Goal: Communication & Community: Participate in discussion

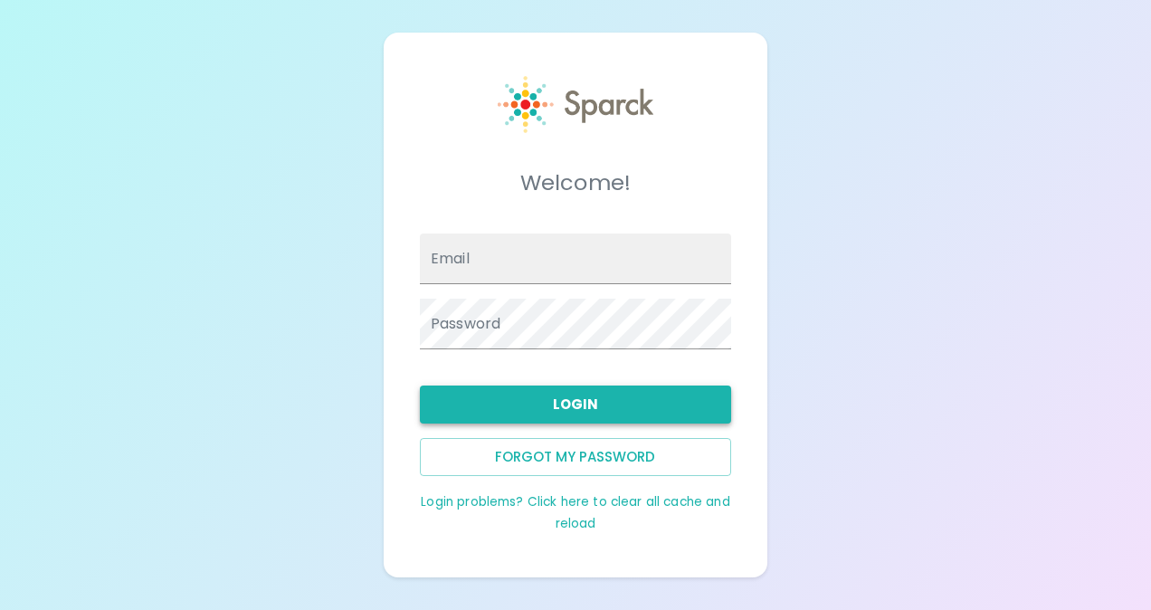
type input "[EMAIL_ADDRESS][DOMAIN_NAME]"
click at [586, 403] on button "Login" at bounding box center [575, 405] width 311 height 38
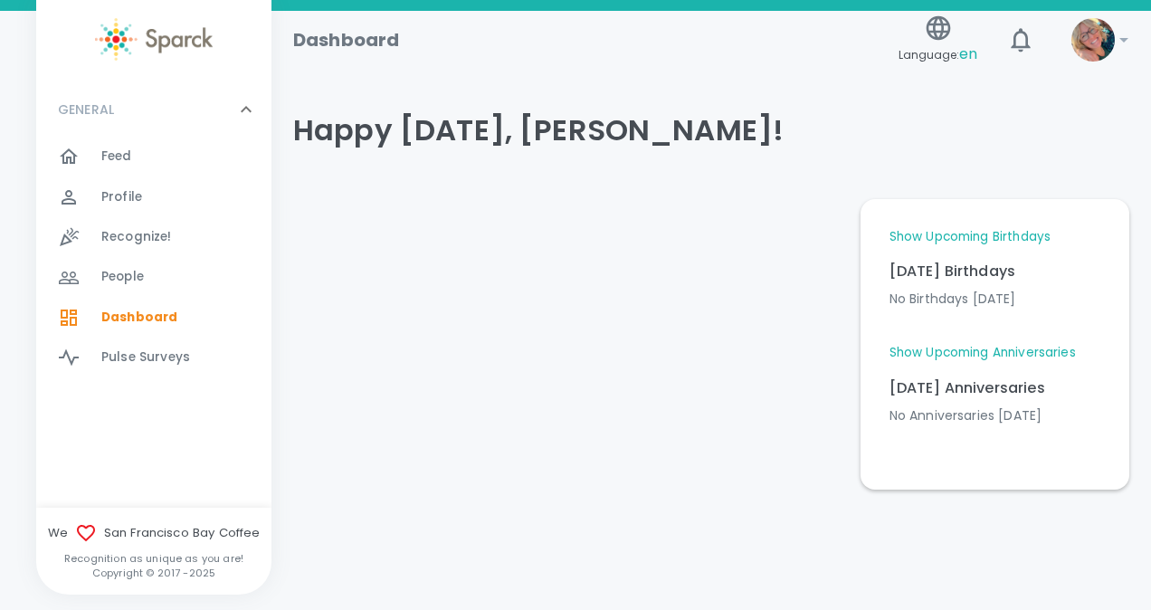
click at [132, 156] on div "Feed 0" at bounding box center [186, 156] width 170 height 25
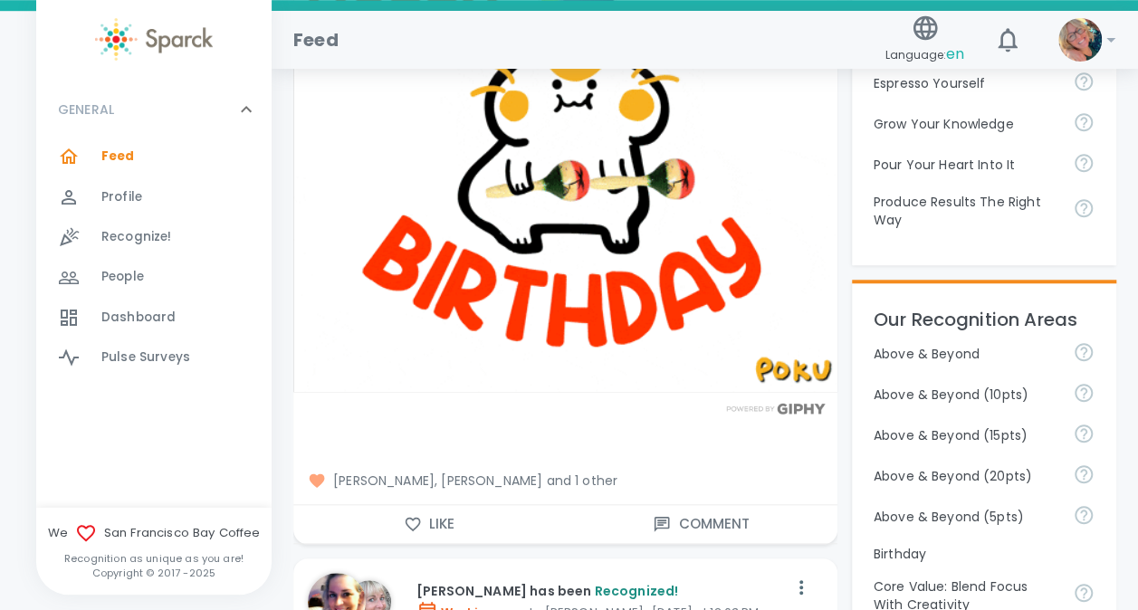
scroll to position [652, 0]
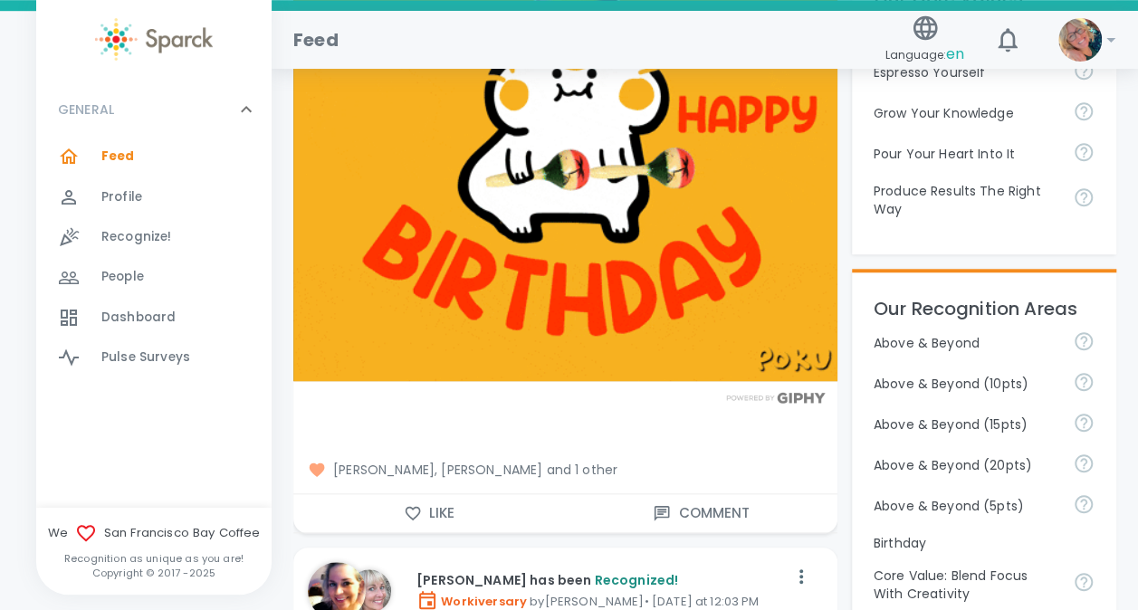
click at [429, 512] on button "Like" at bounding box center [429, 513] width 272 height 38
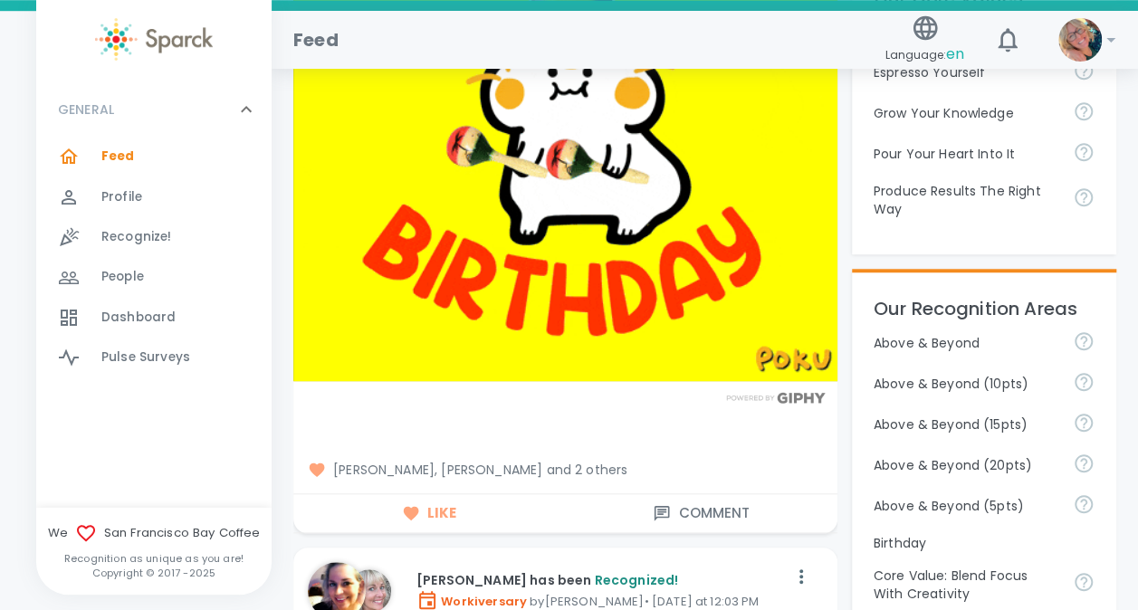
click at [690, 516] on button "Comment" at bounding box center [701, 513] width 272 height 38
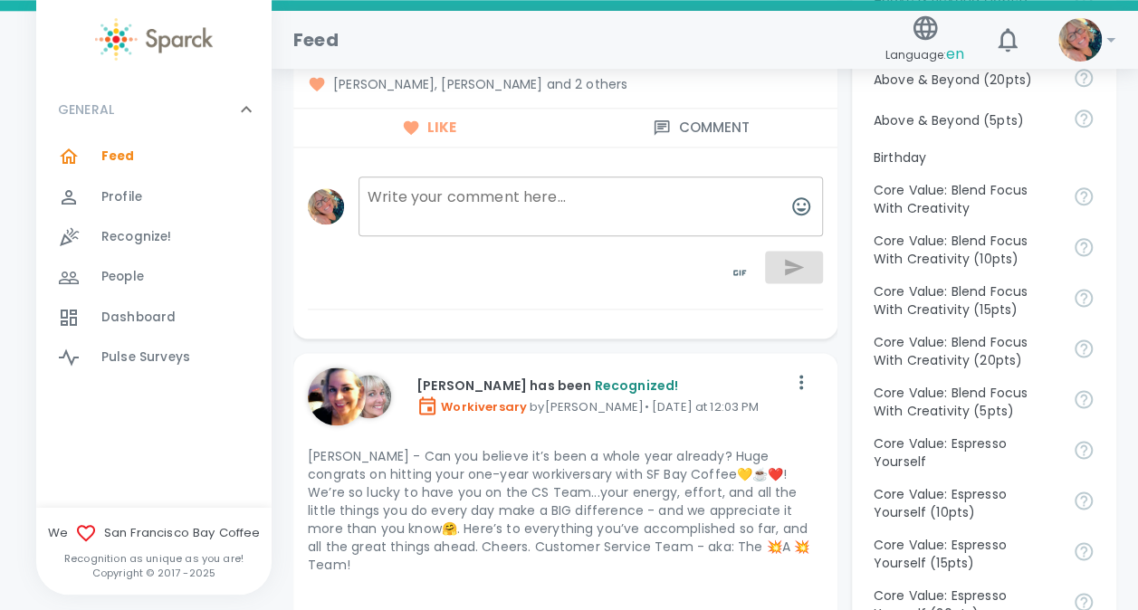
scroll to position [1122, 0]
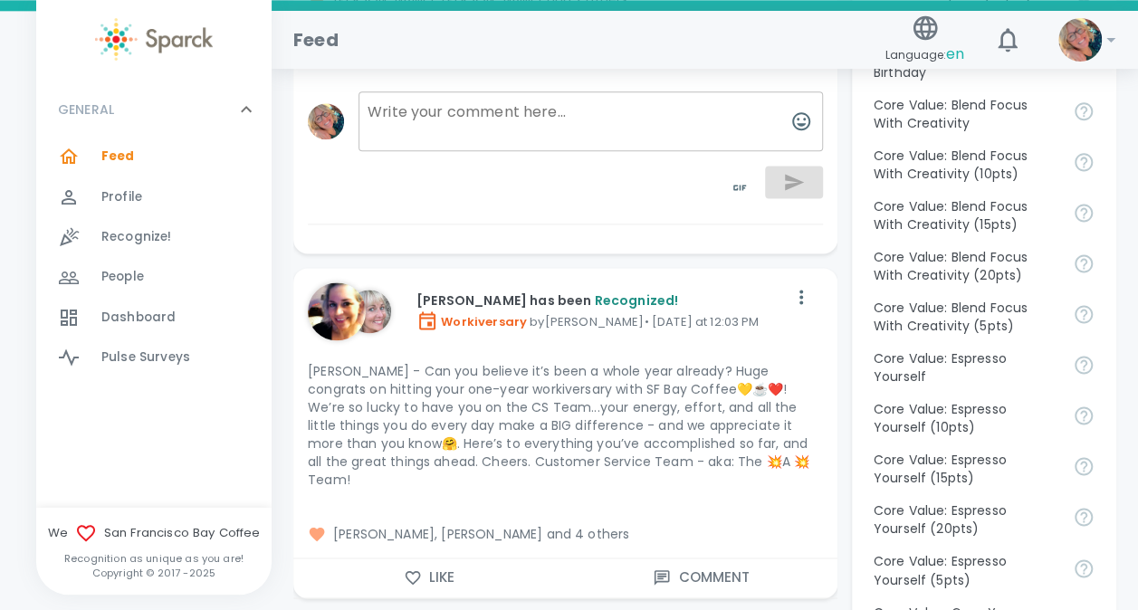
click at [424, 558] on button "Like" at bounding box center [429, 577] width 272 height 38
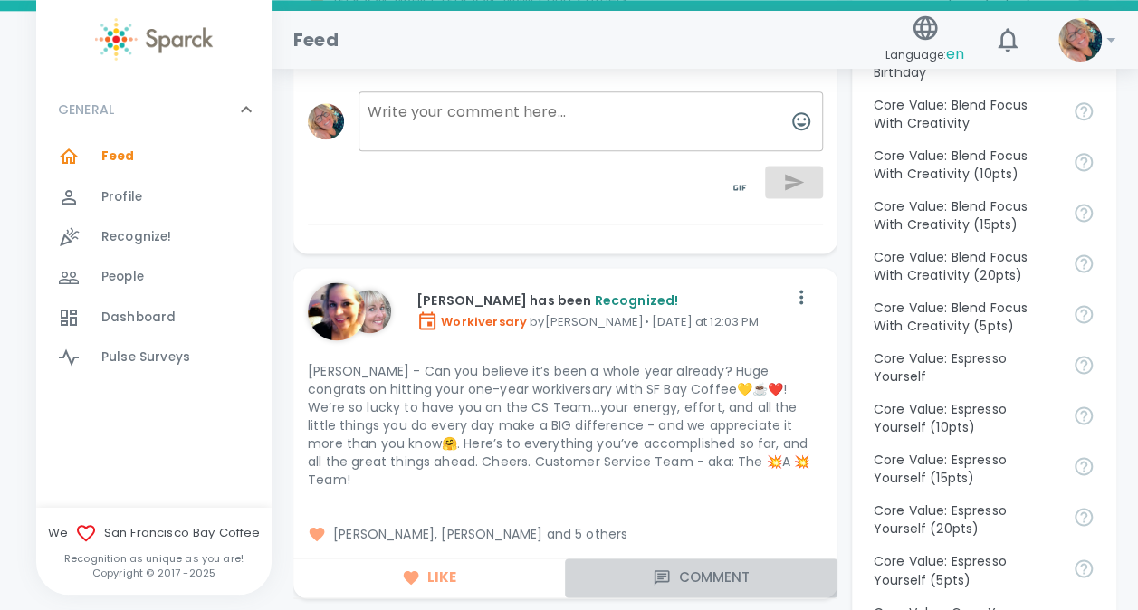
click at [710, 558] on button "Comment" at bounding box center [701, 577] width 272 height 38
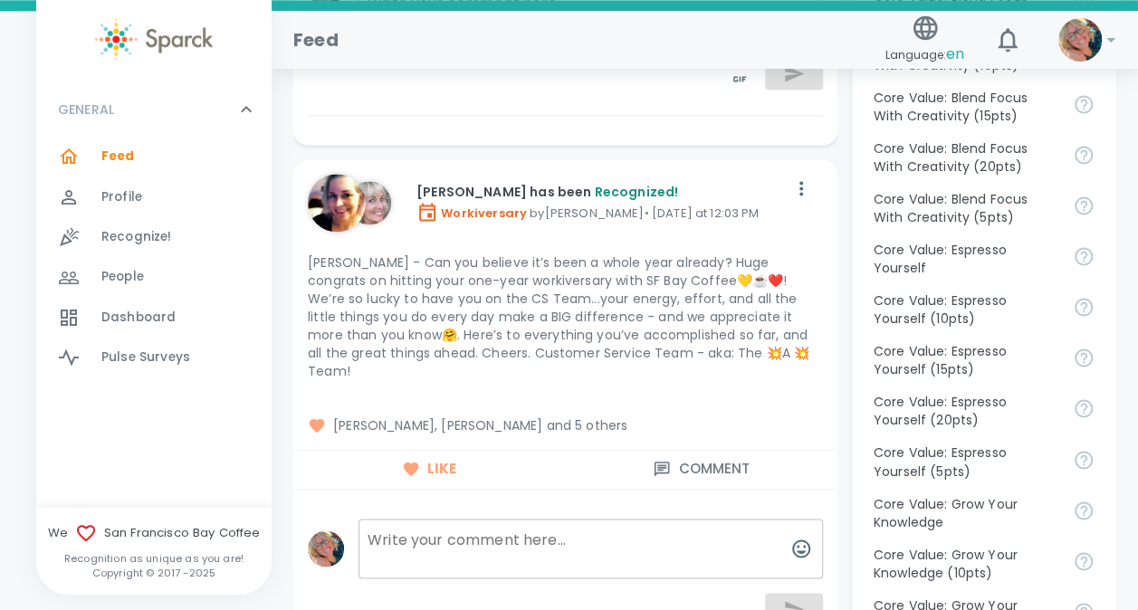
scroll to position [1243, 0]
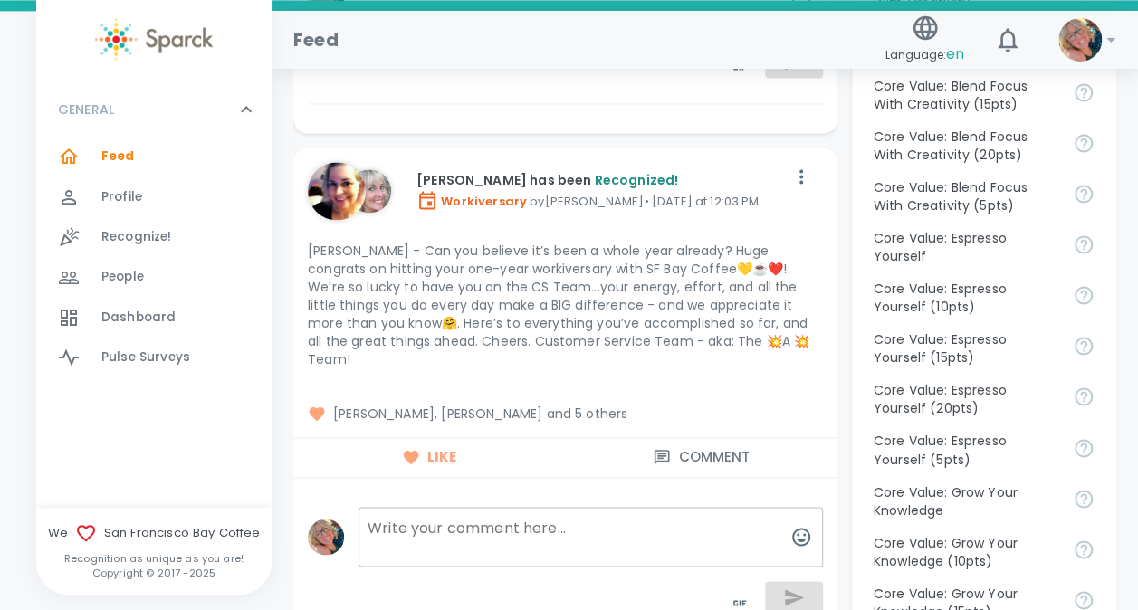
click at [721, 507] on textarea at bounding box center [590, 537] width 464 height 60
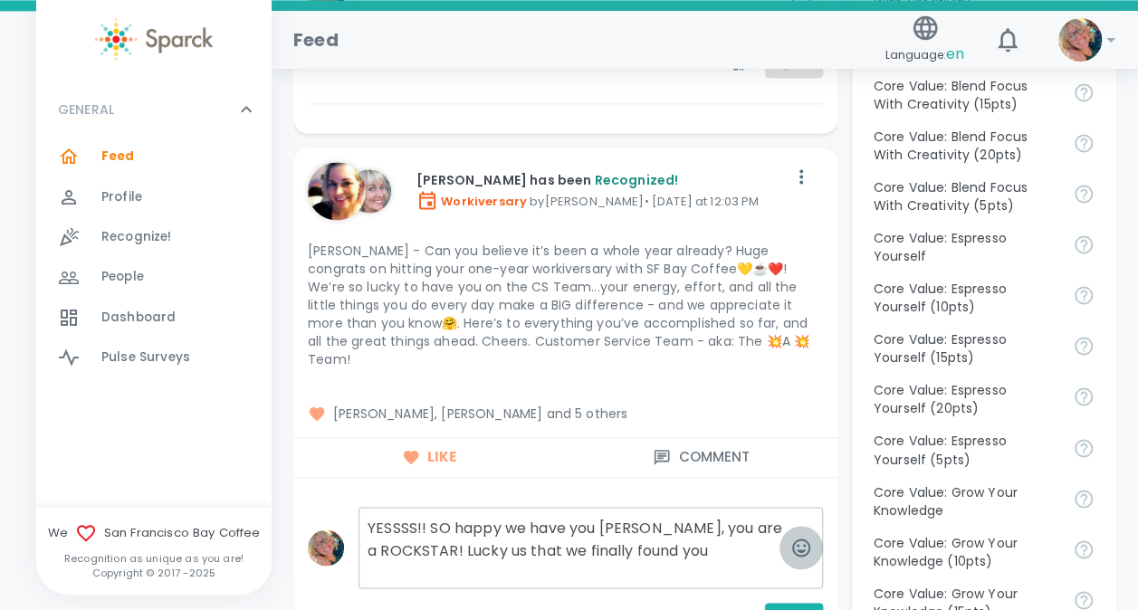
click at [800, 537] on icon "button" at bounding box center [801, 548] width 22 height 22
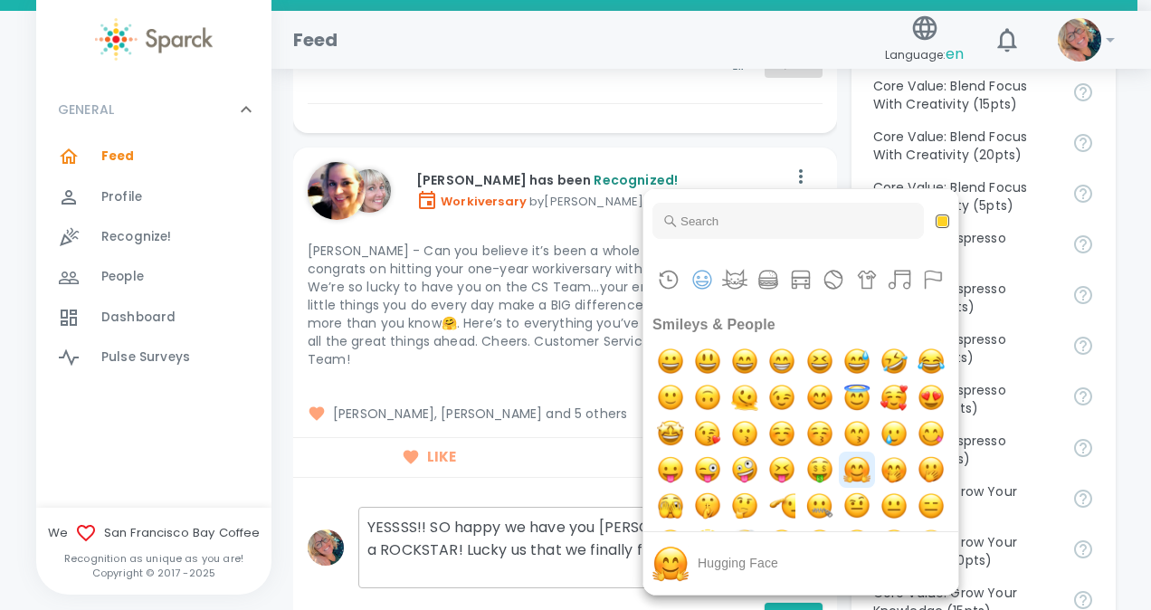
click at [839, 488] on img "hugging face" at bounding box center [857, 470] width 36 height 36
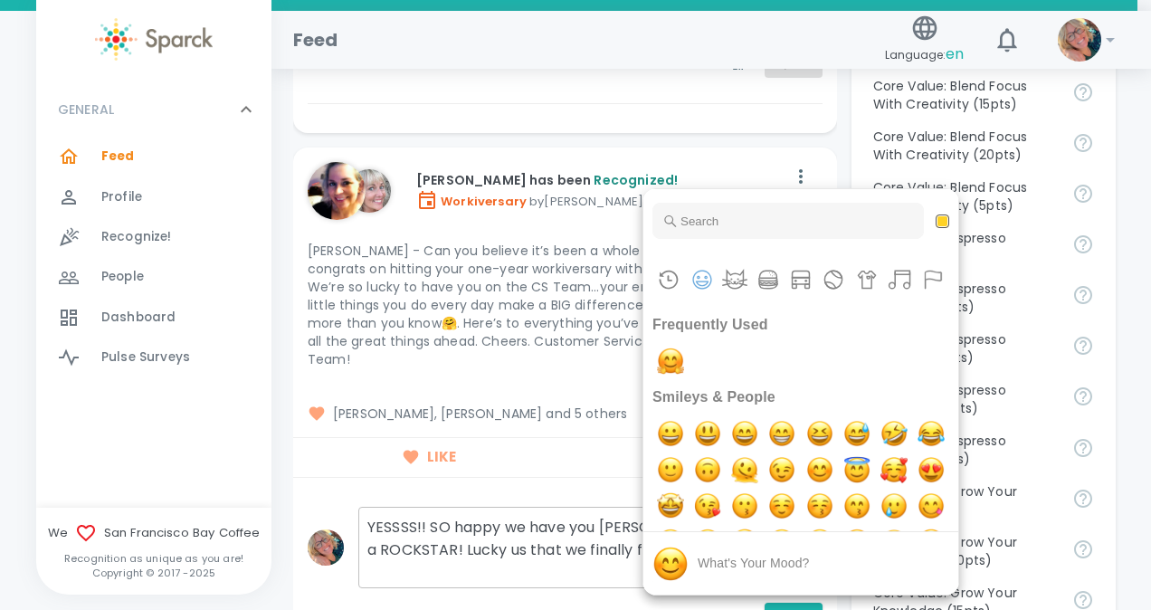
click at [590, 544] on div at bounding box center [575, 305] width 1151 height 610
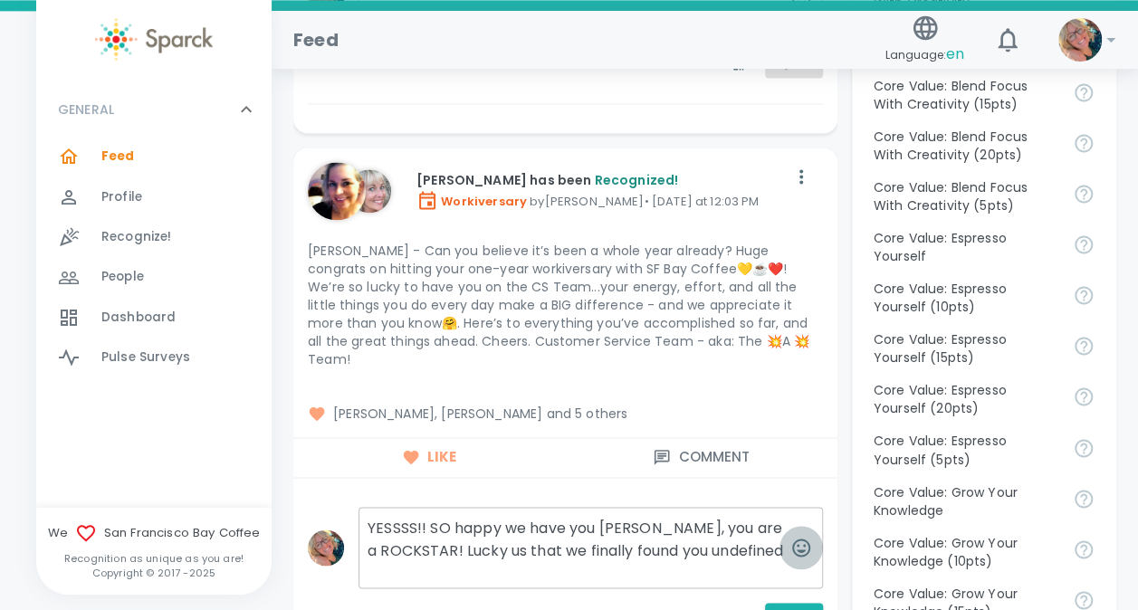
click at [796, 537] on icon "button" at bounding box center [801, 548] width 22 height 22
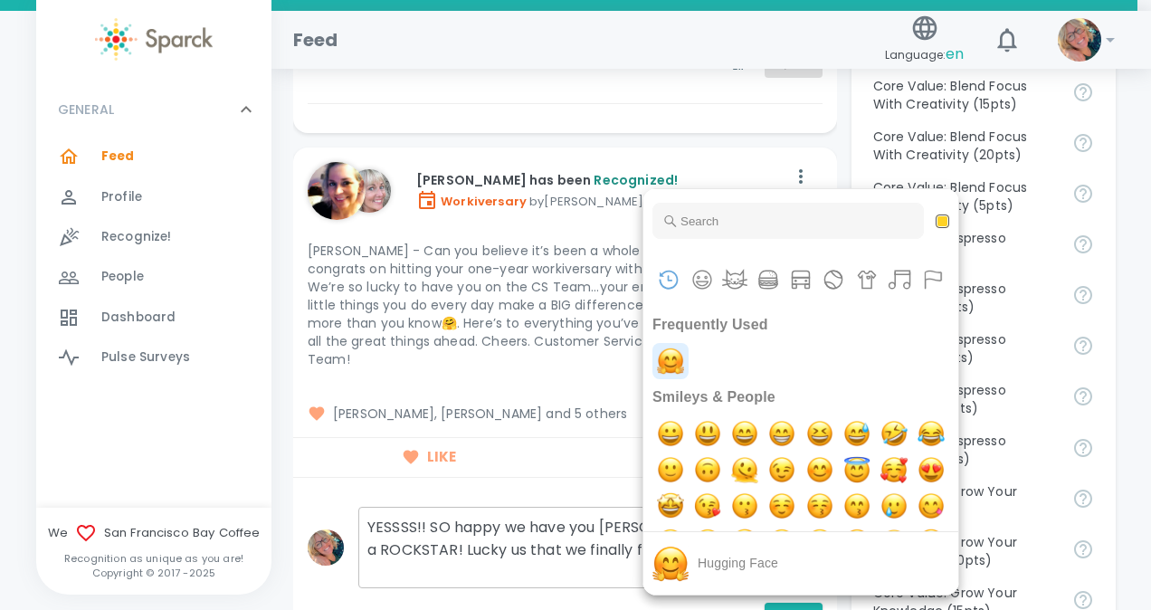
click at [671, 355] on img "hugging face" at bounding box center [671, 361] width 36 height 36
type textarea "YESSSS!! SO happy we have you [PERSON_NAME], you are a ROCKSTAR! Lucky us that …"
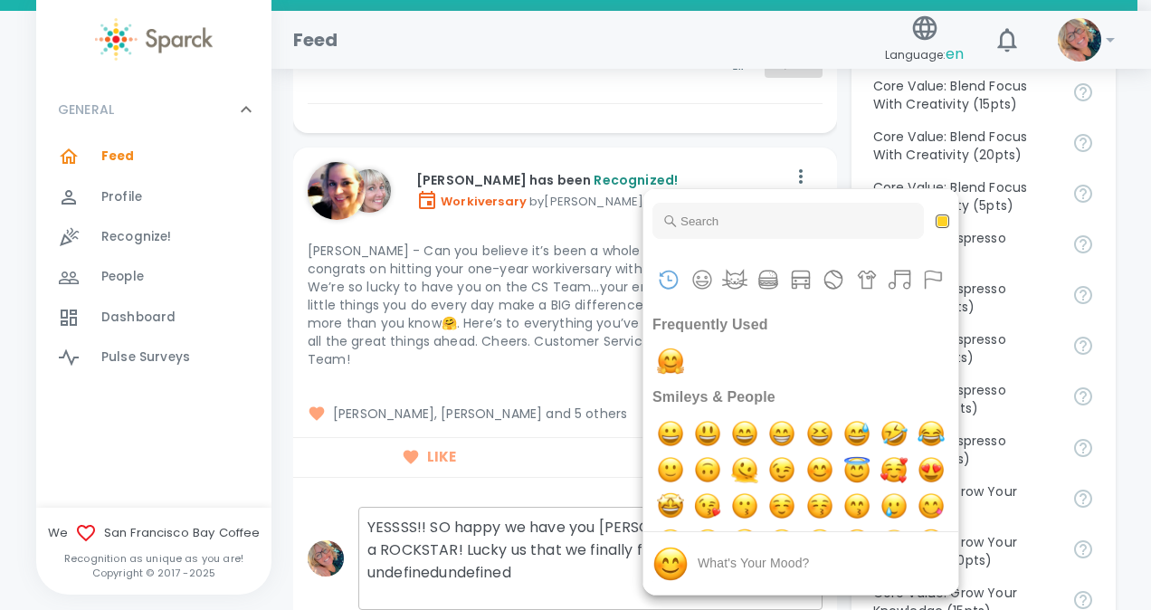
click at [541, 534] on div at bounding box center [575, 305] width 1151 height 610
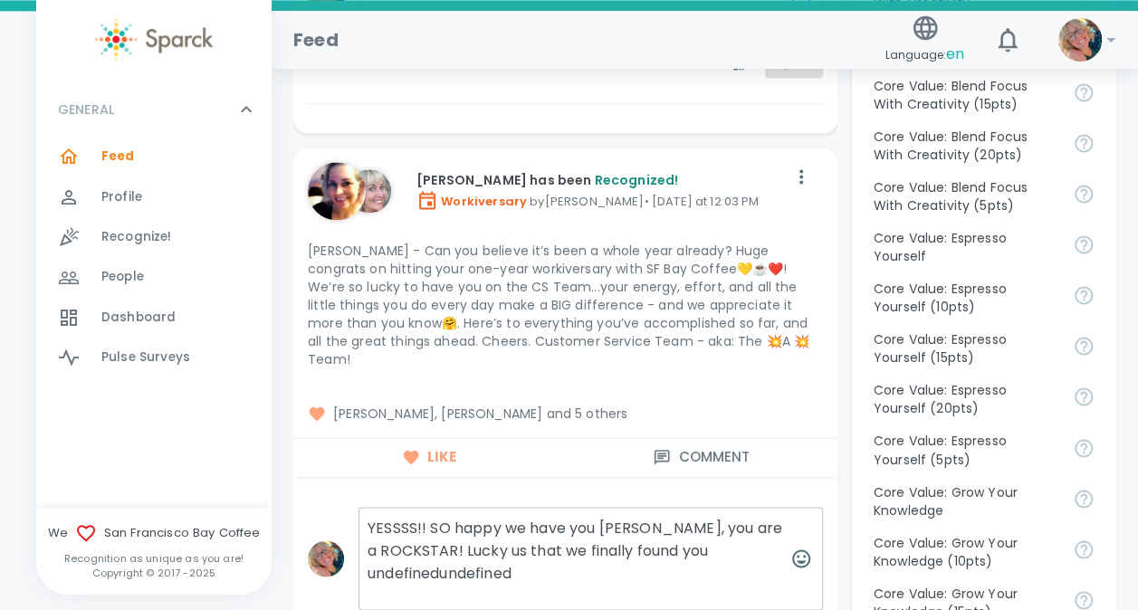
click at [543, 544] on textarea "YESSSS!! SO happy we have you [PERSON_NAME], you are a ROCKSTAR! Lucky us that …" at bounding box center [590, 558] width 464 height 103
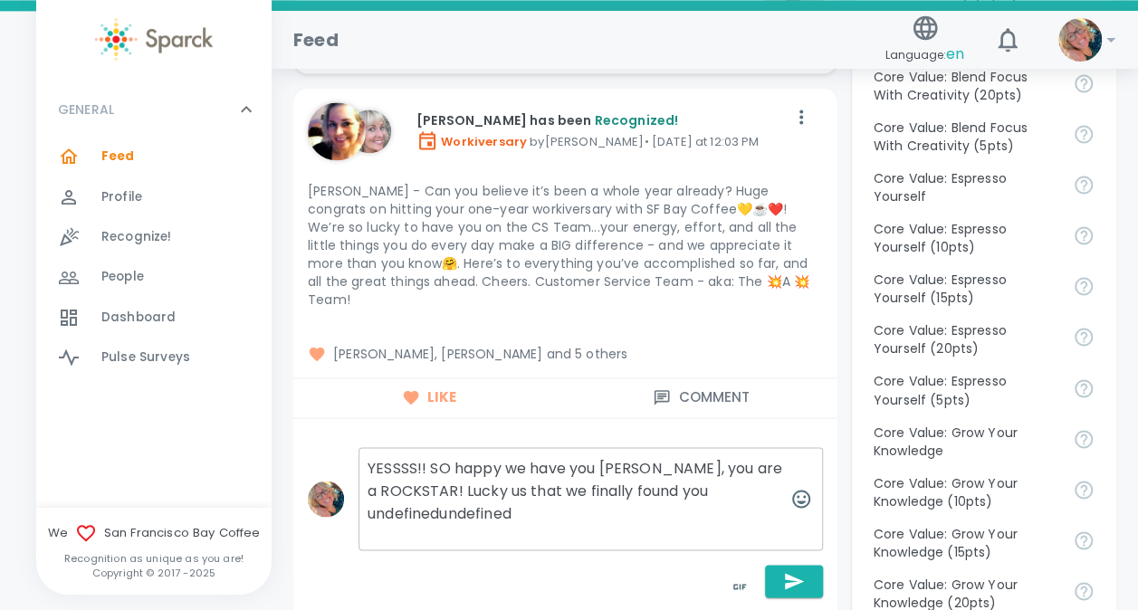
scroll to position [1315, 0]
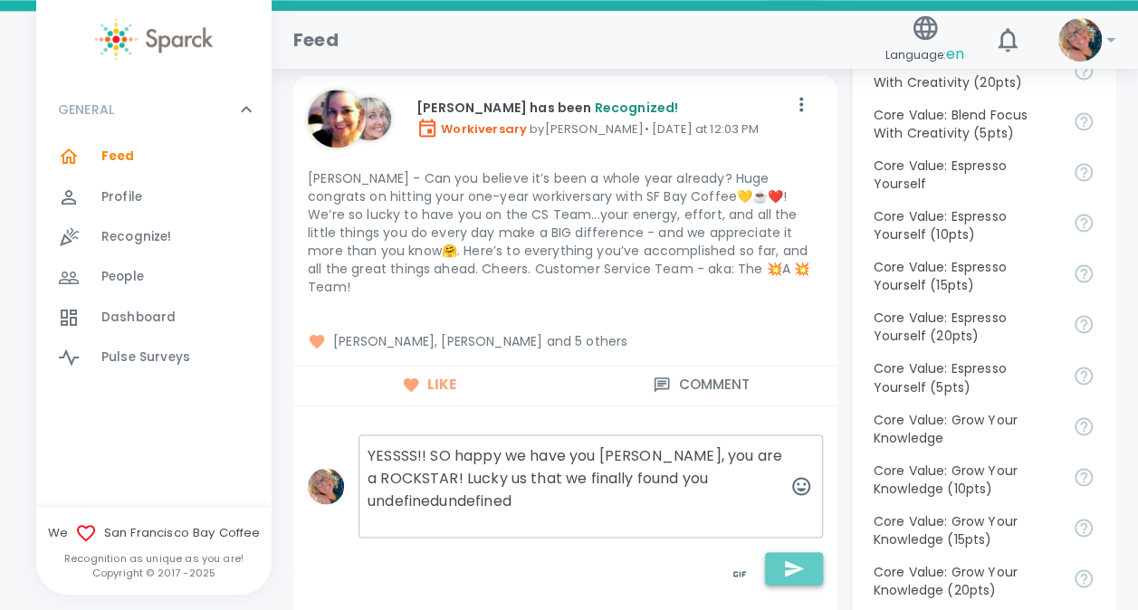
click at [783, 558] on icon "button" at bounding box center [794, 569] width 22 height 22
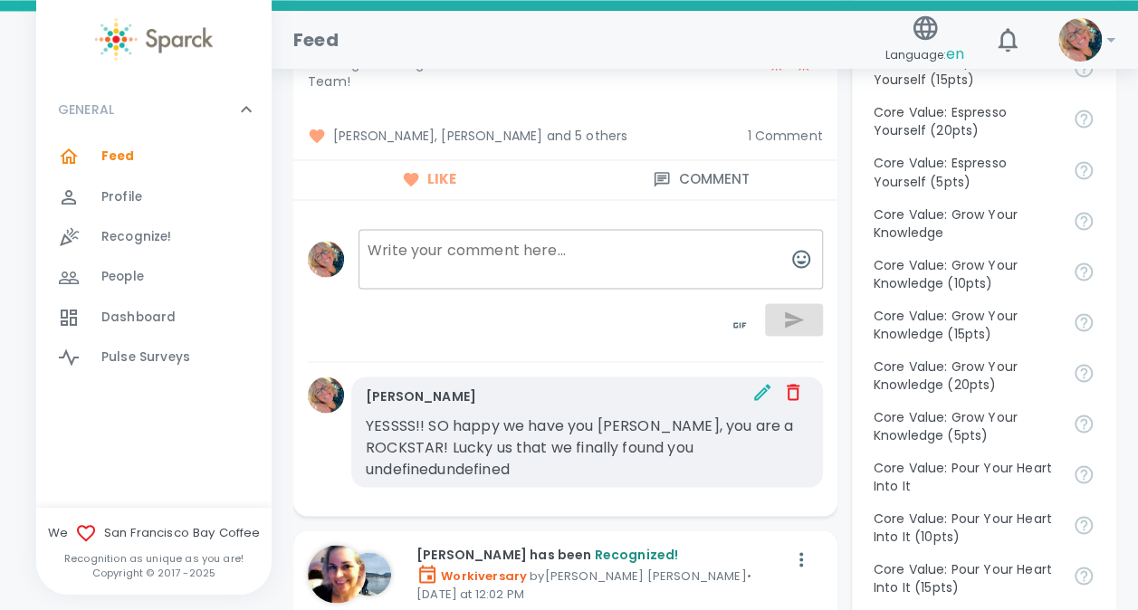
scroll to position [1569, 0]
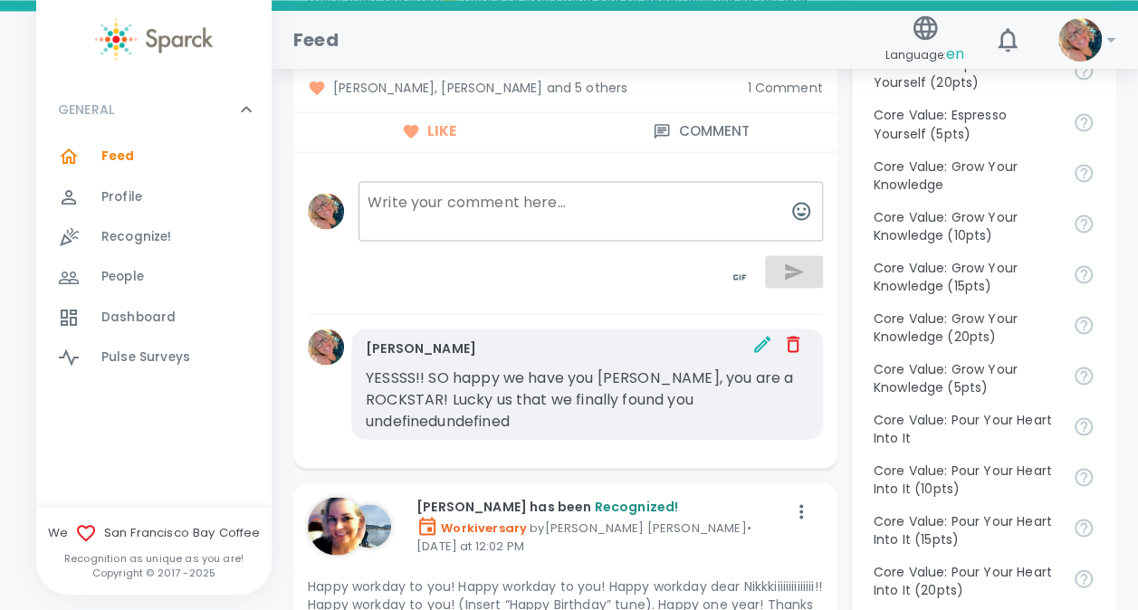
click at [764, 380] on p "YESSSS!! SO happy we have you [PERSON_NAME], you are a ROCKSTAR! Lucky us that …" at bounding box center [587, 399] width 443 height 65
click at [759, 333] on icon "button" at bounding box center [762, 344] width 22 height 22
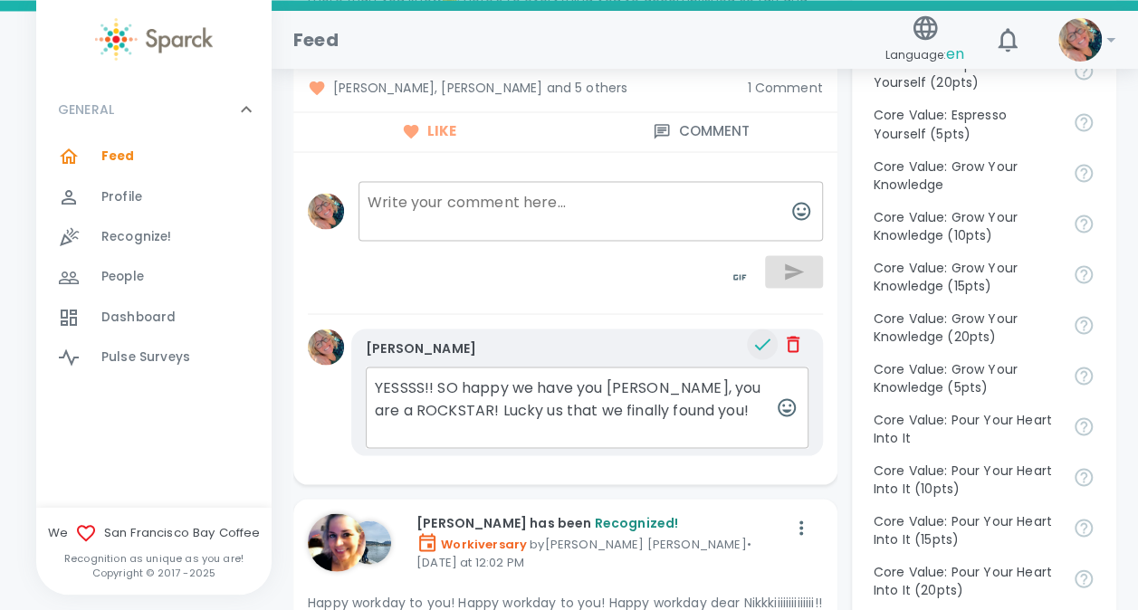
type textarea "YESSSS!! SO happy we have you [PERSON_NAME], you are a ROCKSTAR! Lucky us that …"
click at [759, 338] on icon "button" at bounding box center [762, 344] width 16 height 12
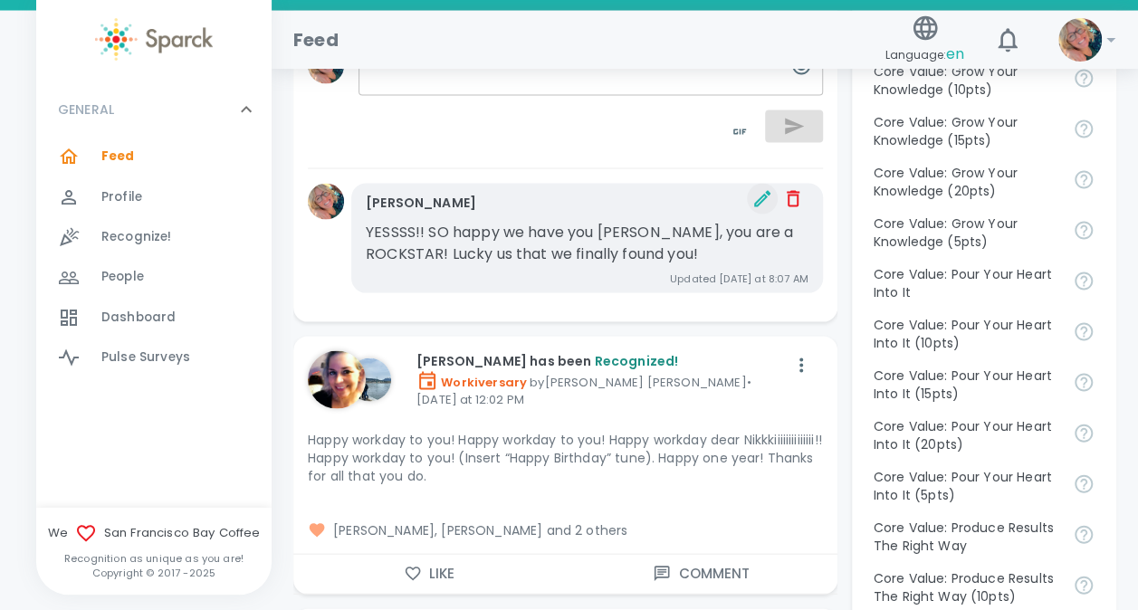
scroll to position [1774, 0]
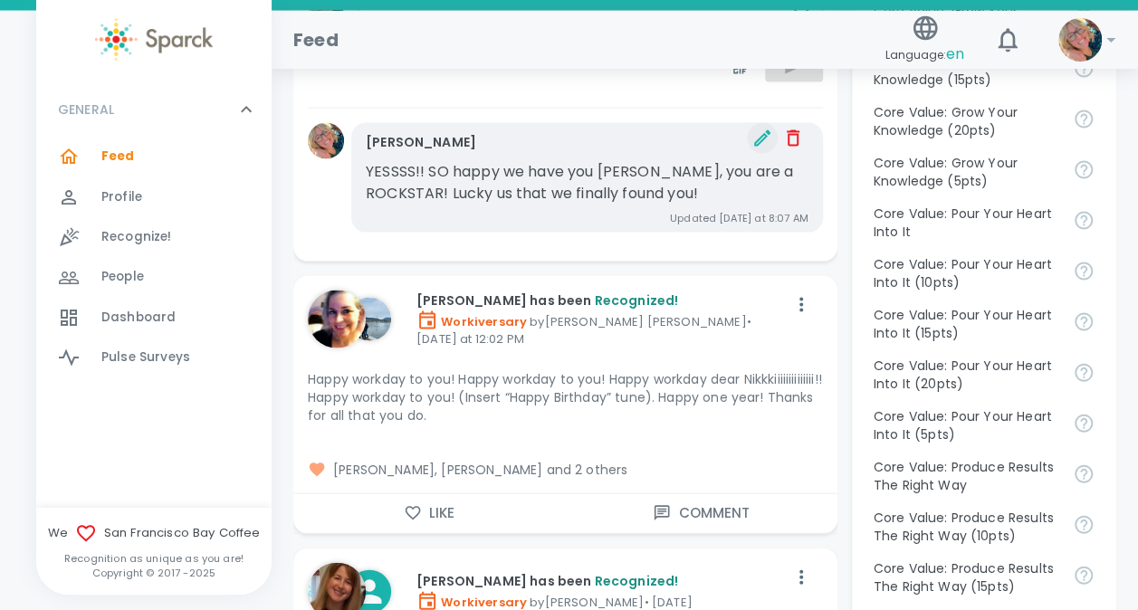
click at [433, 494] on button "Like" at bounding box center [429, 513] width 272 height 38
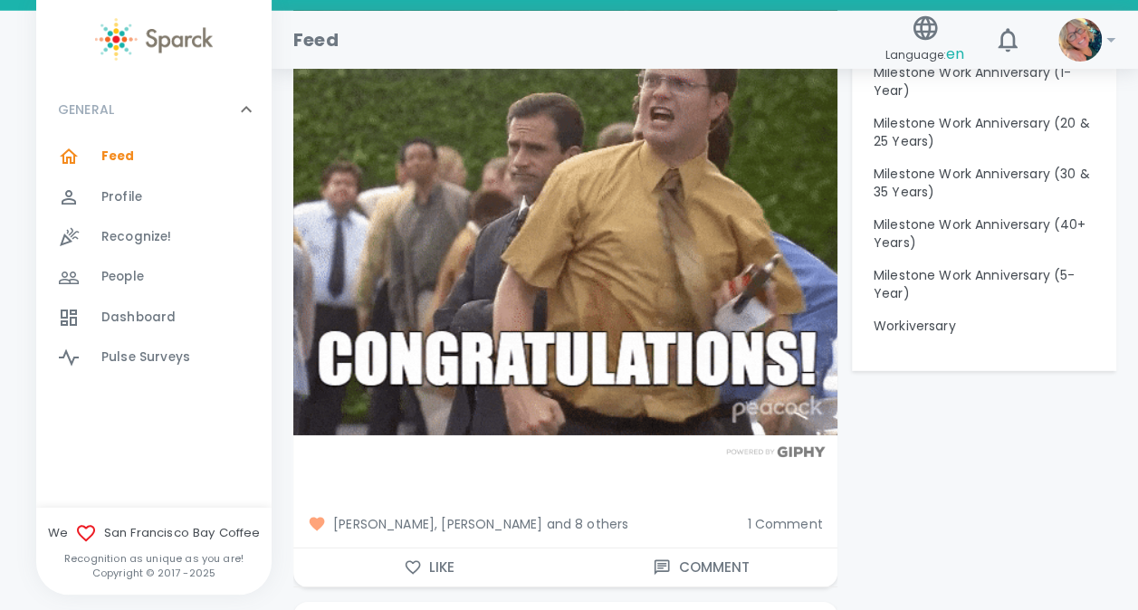
scroll to position [2546, 0]
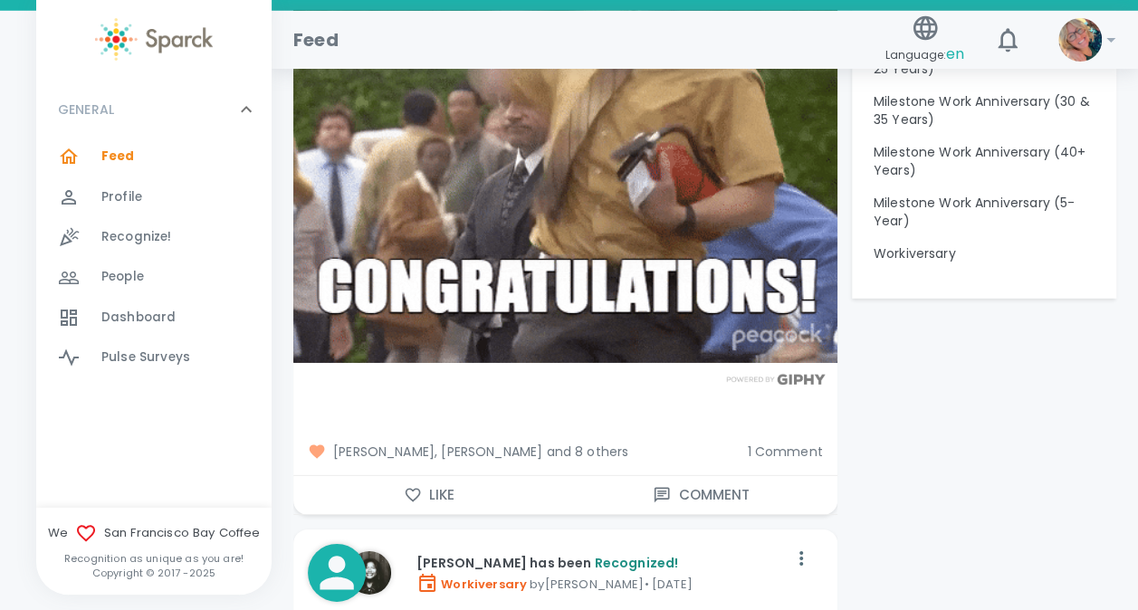
click at [442, 476] on button "Like" at bounding box center [429, 495] width 272 height 38
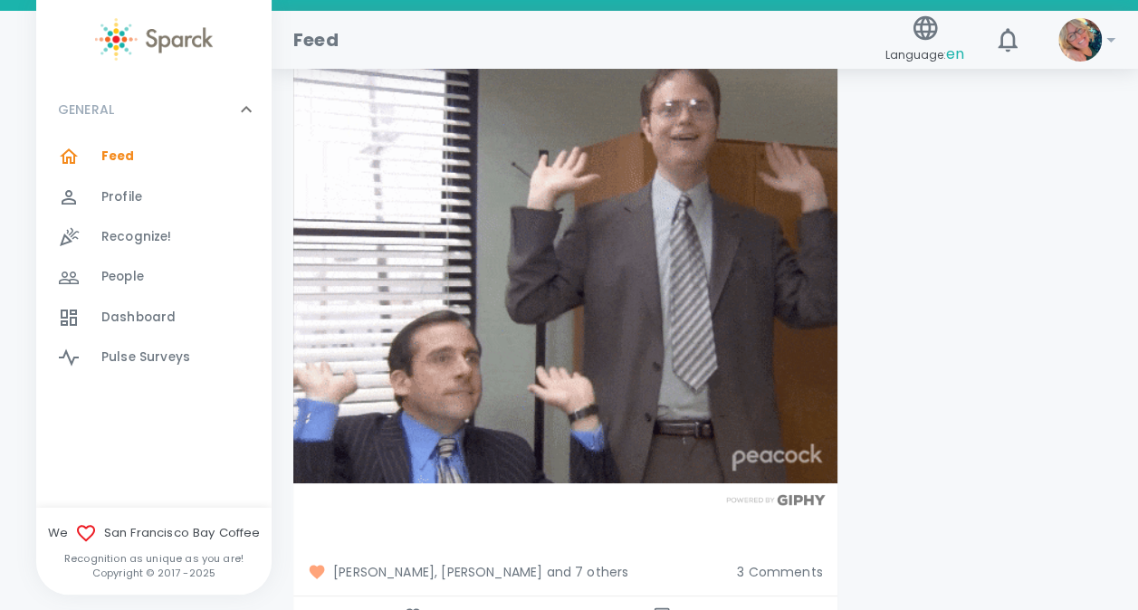
scroll to position [3209, 0]
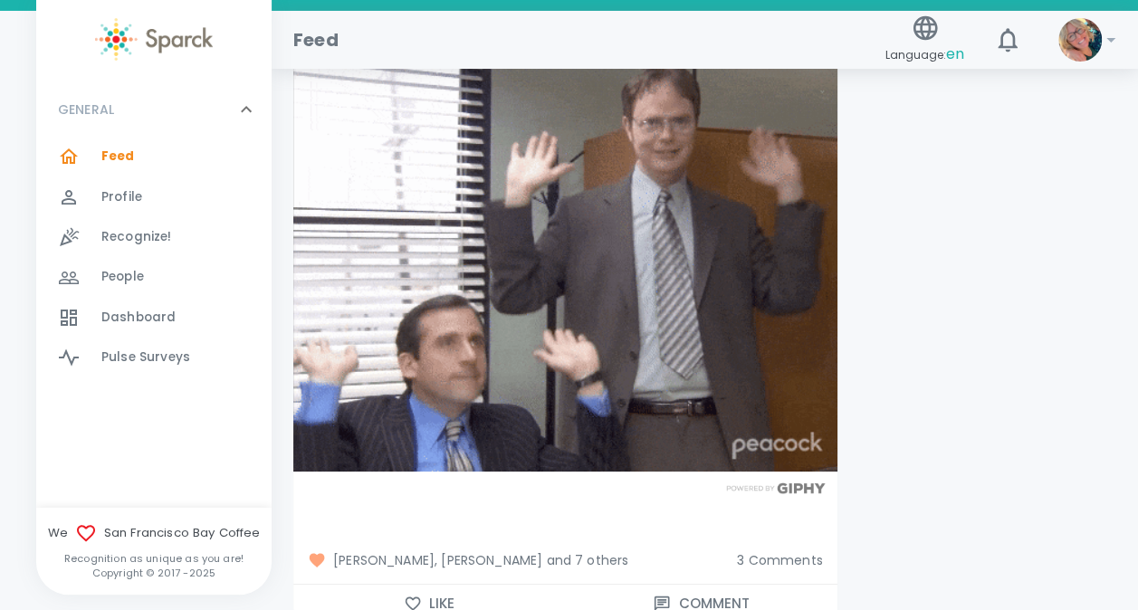
click at [434, 585] on button "Like" at bounding box center [429, 604] width 272 height 38
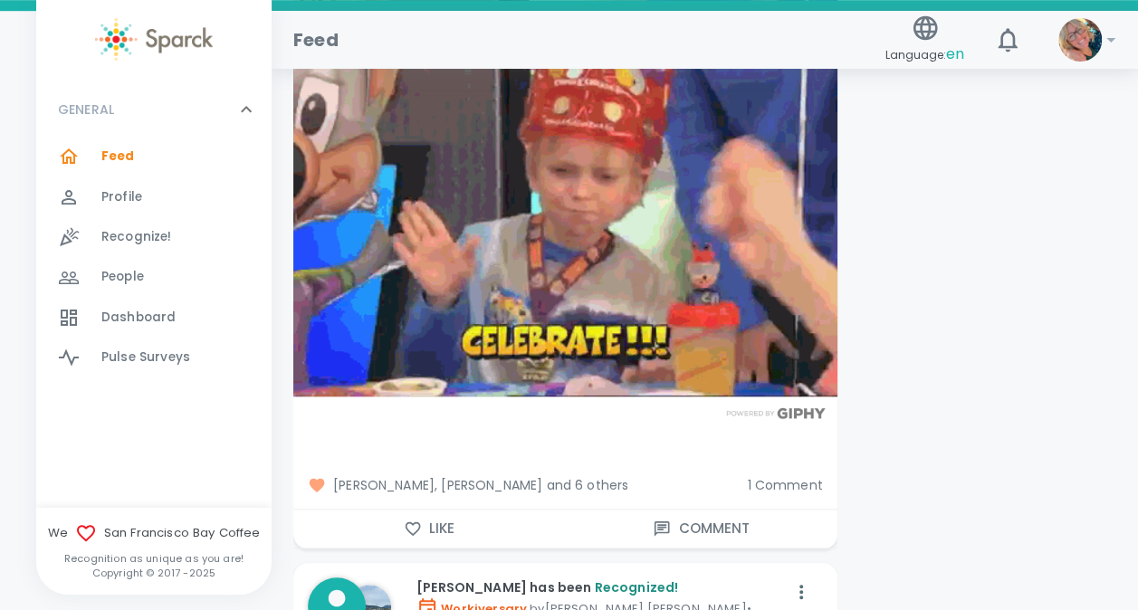
scroll to position [4115, 0]
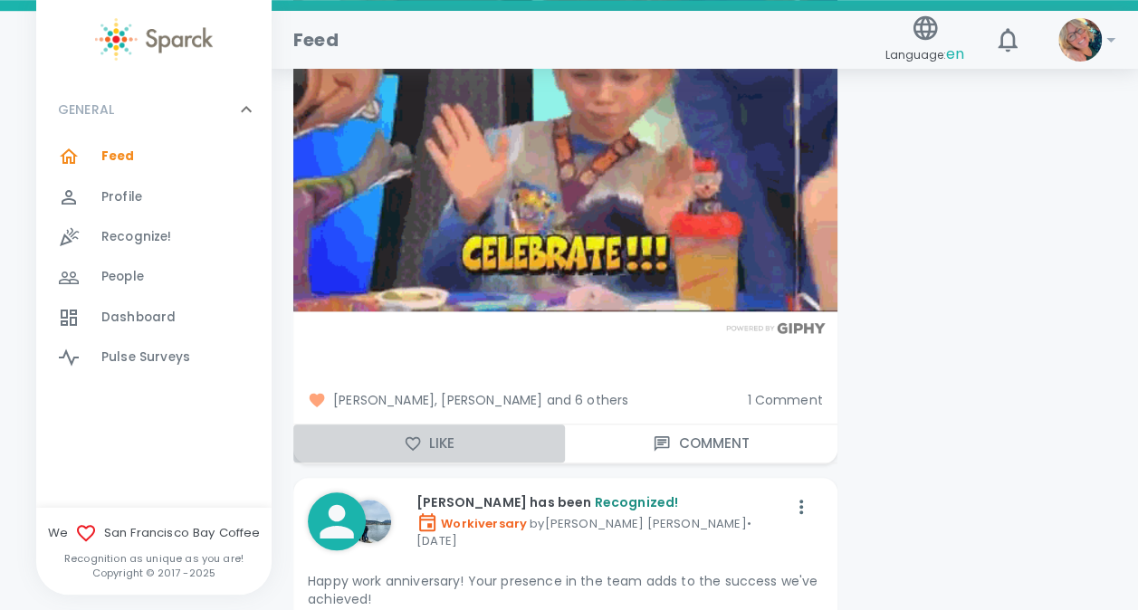
click at [440, 424] on button "Like" at bounding box center [429, 443] width 272 height 38
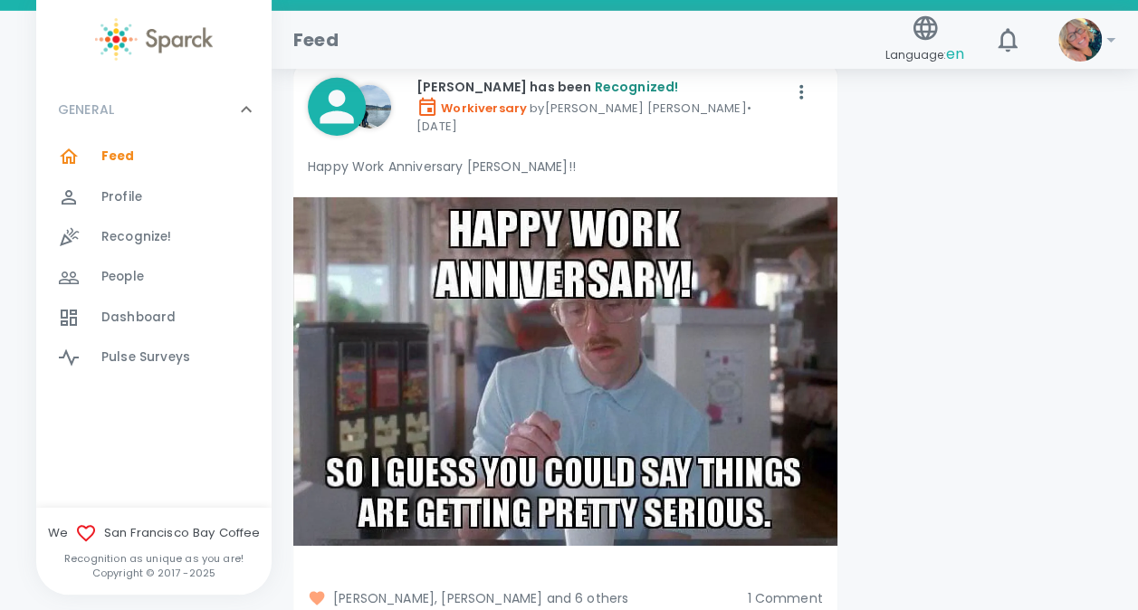
scroll to position [6310, 0]
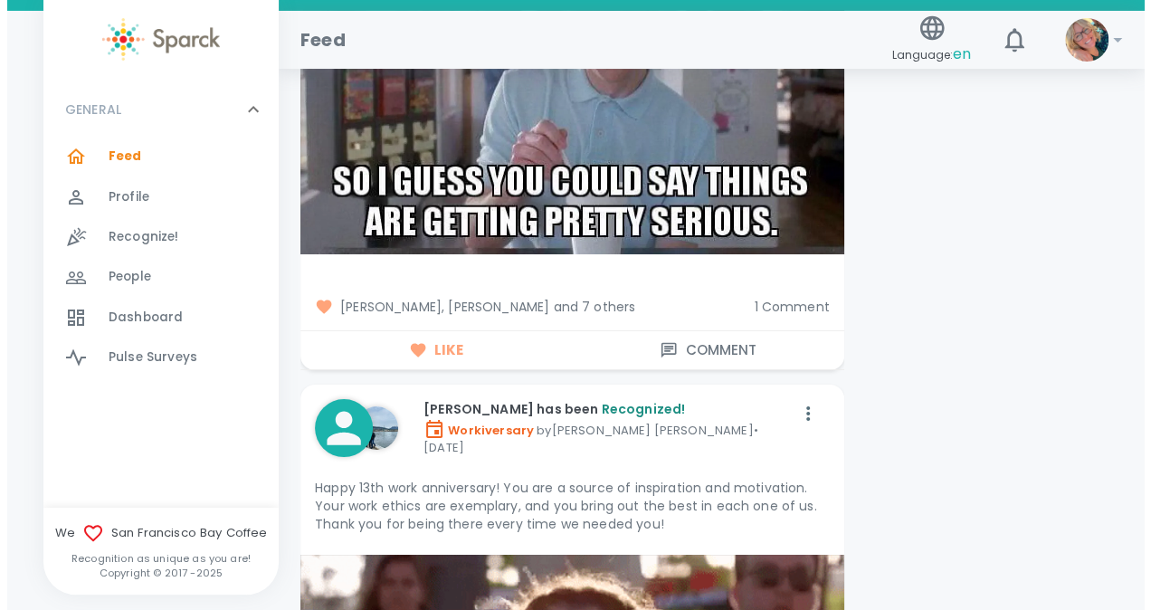
scroll to position [6599, 0]
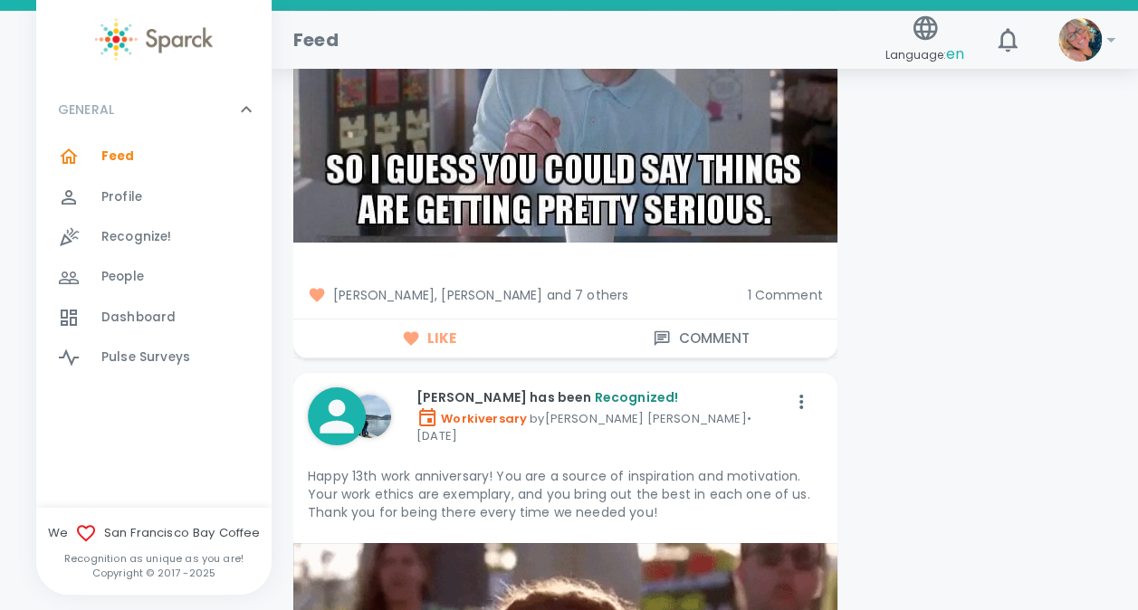
click at [702, 319] on button "Comment" at bounding box center [701, 338] width 272 height 38
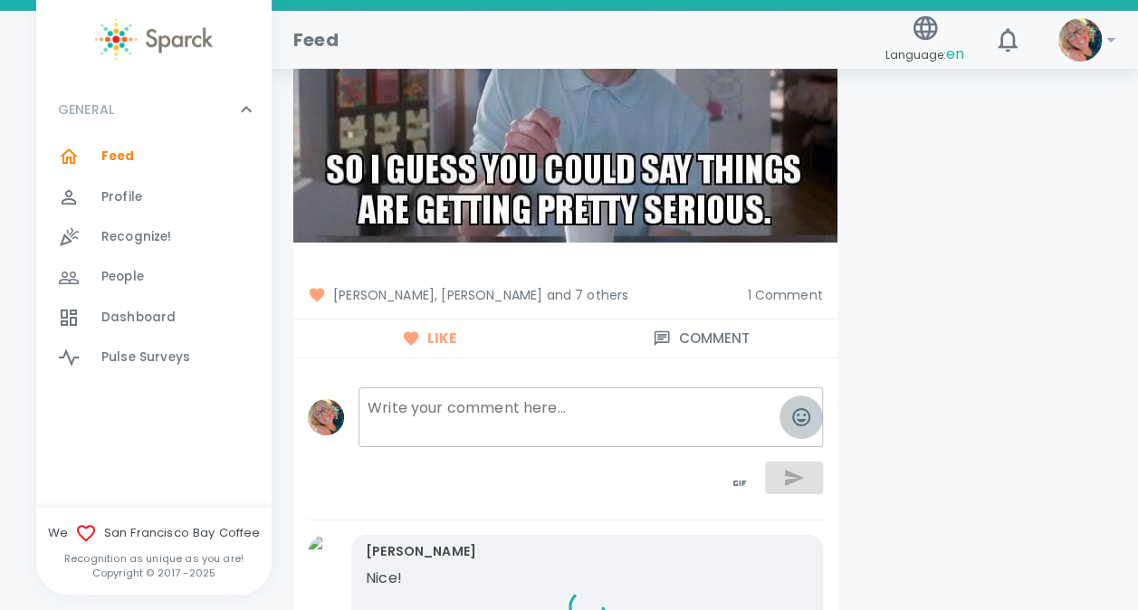
click at [798, 406] on icon "button" at bounding box center [801, 417] width 22 height 22
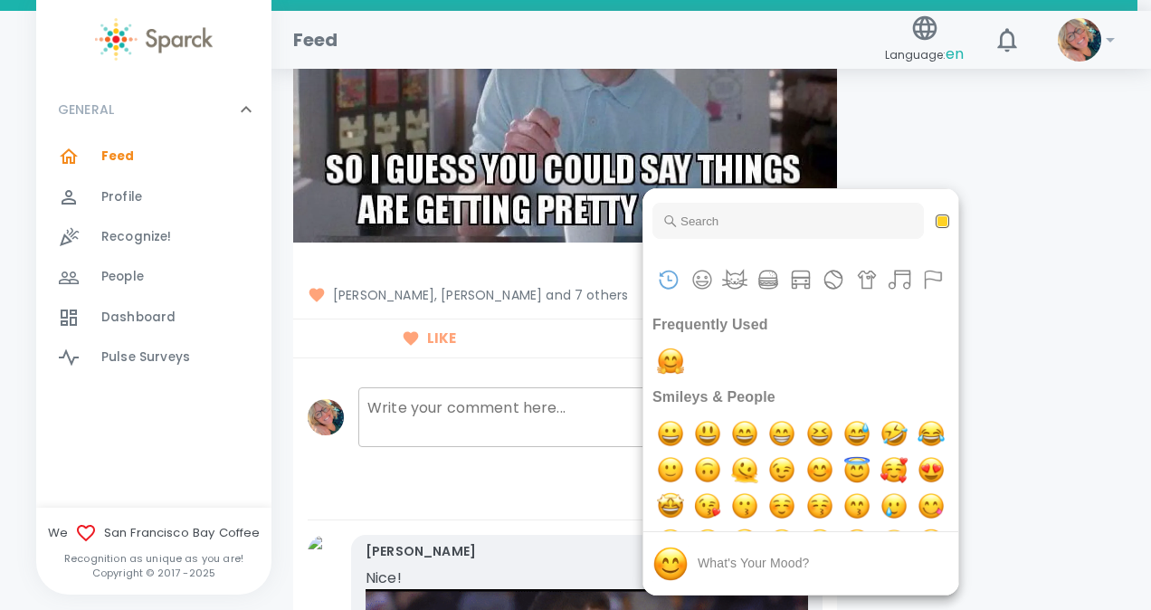
click at [507, 460] on div at bounding box center [575, 305] width 1151 height 610
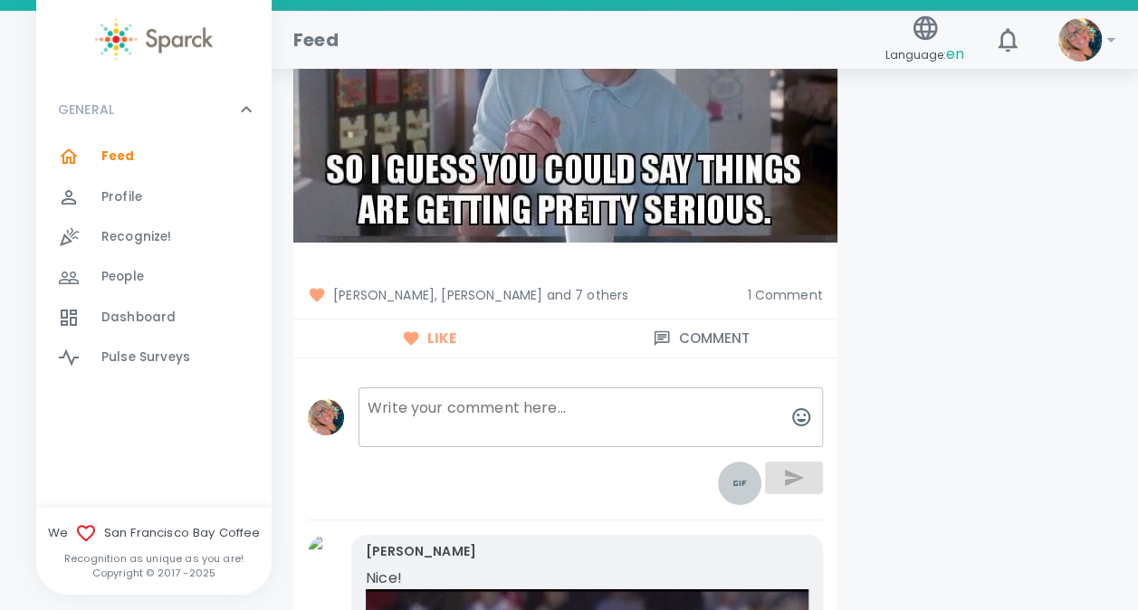
click at [734, 472] on icon "toggle password visibility" at bounding box center [740, 483] width 22 height 22
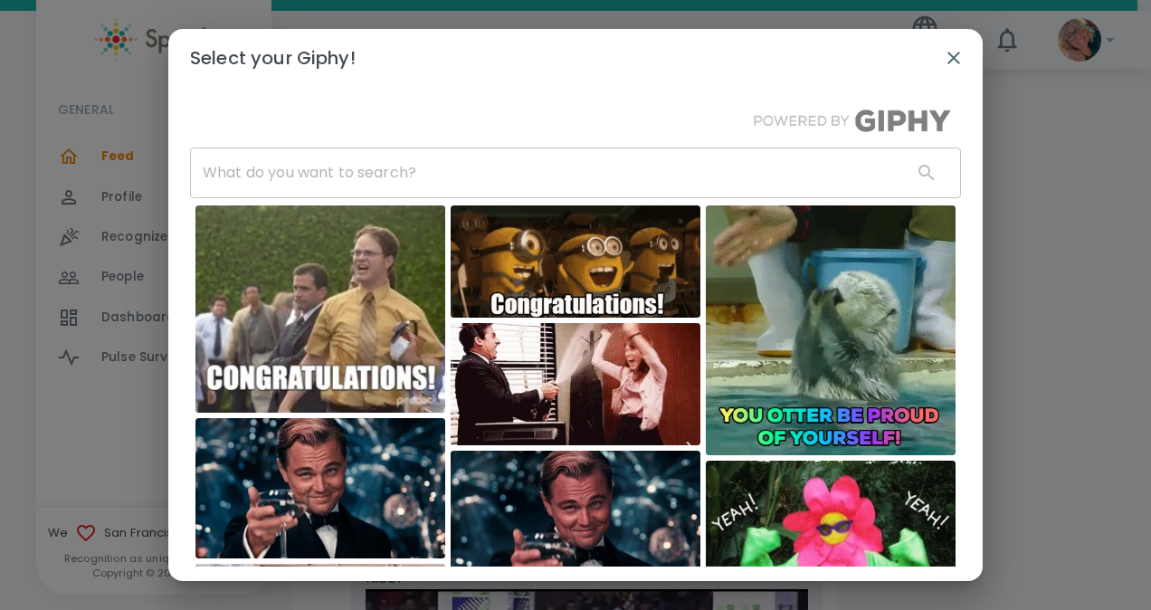
click at [584, 177] on input "text" at bounding box center [544, 173] width 708 height 51
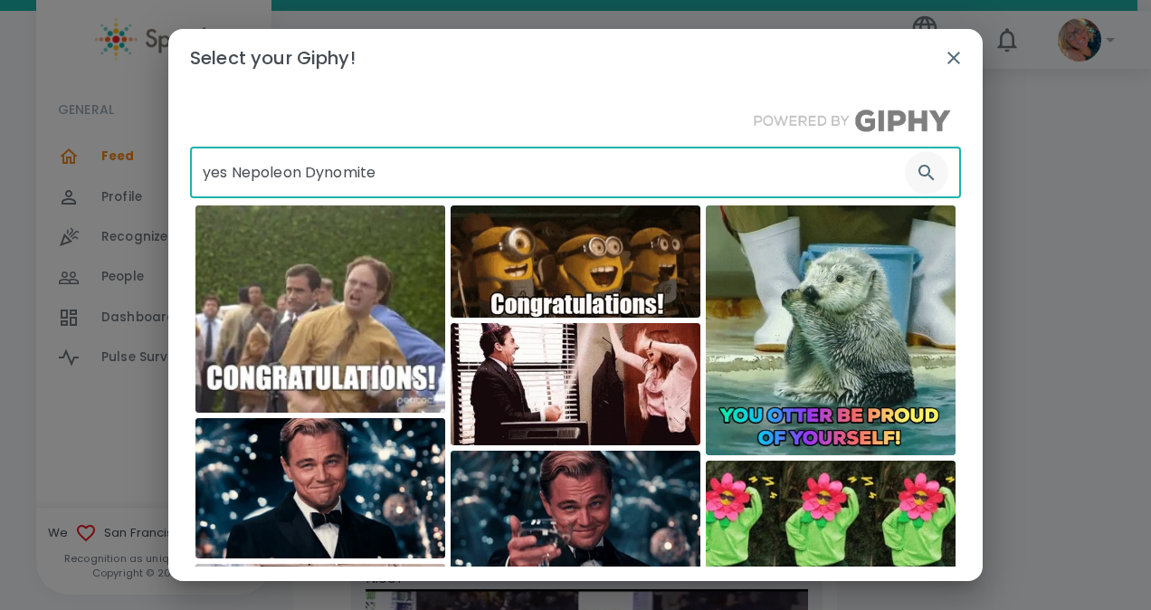
type input "yes Nepoleon Dynomite"
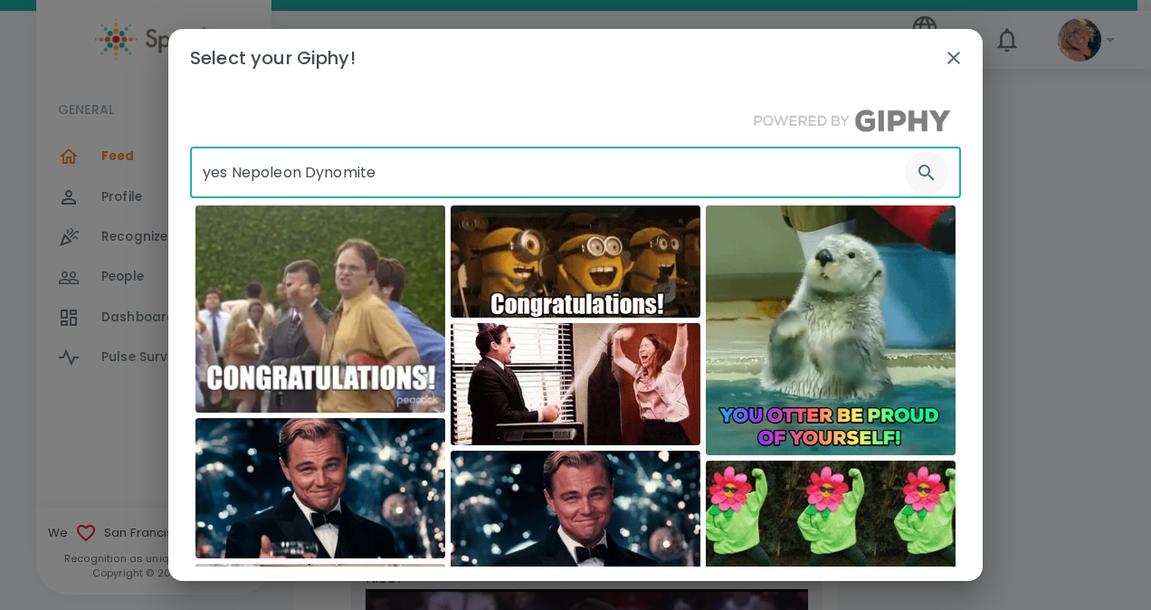
click at [924, 167] on button "button" at bounding box center [926, 172] width 43 height 43
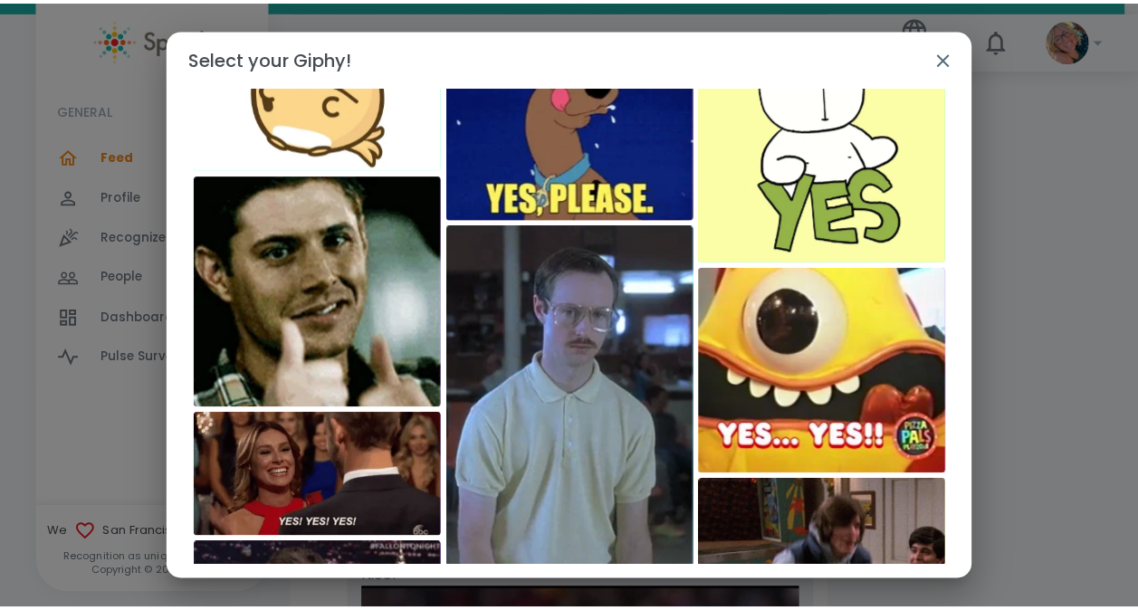
scroll to position [870, 0]
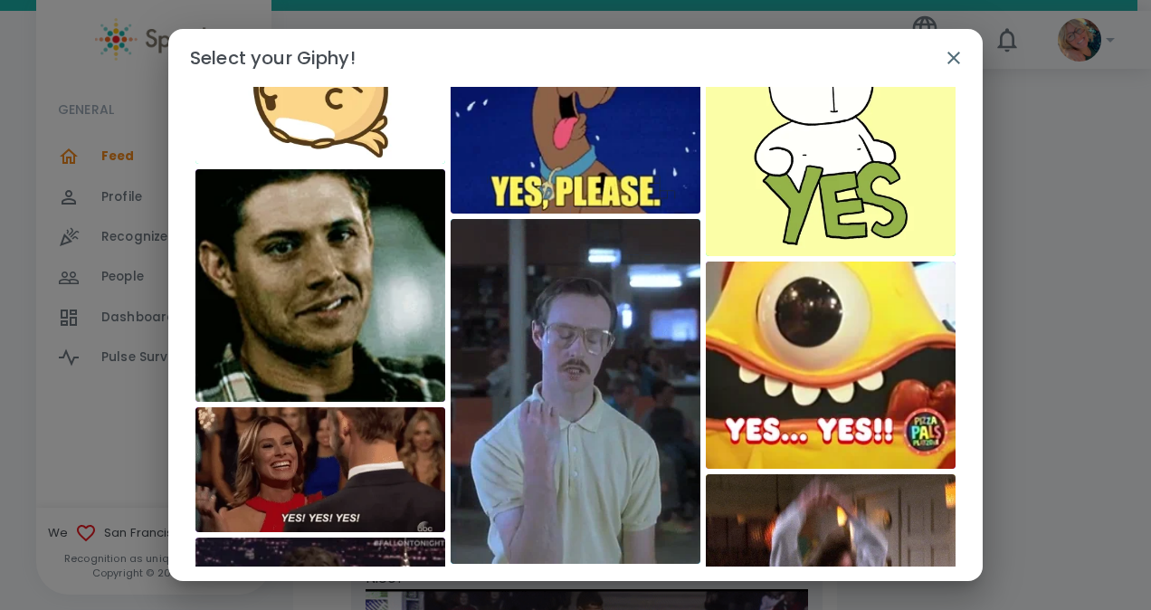
drag, startPoint x: 974, startPoint y: 554, endPoint x: 620, endPoint y: 385, distance: 392.3
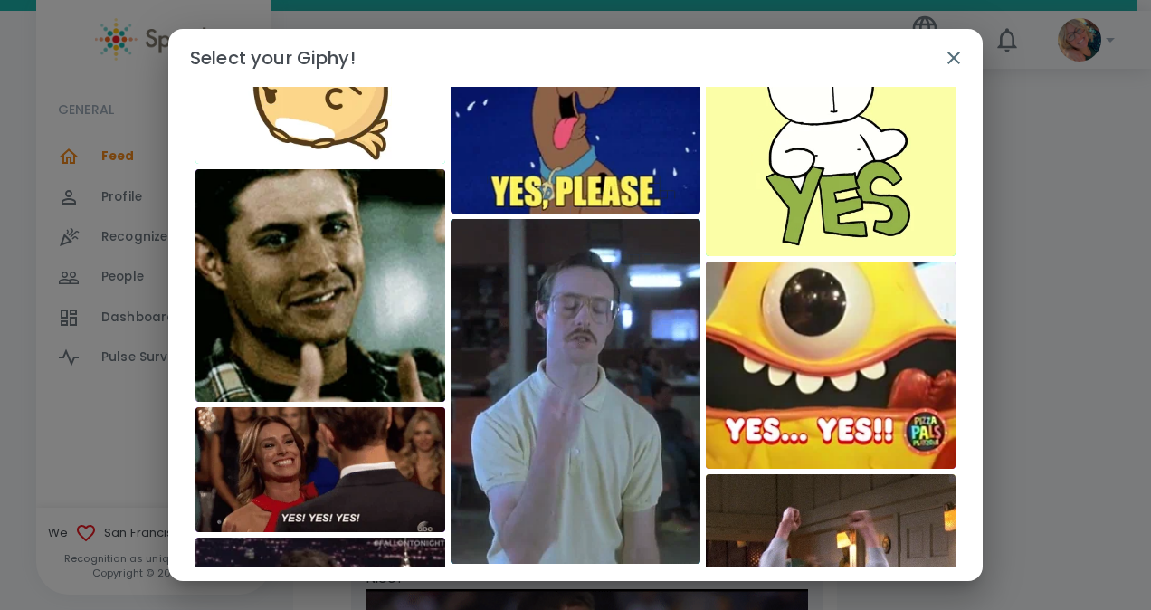
click at [620, 385] on img at bounding box center [576, 391] width 250 height 345
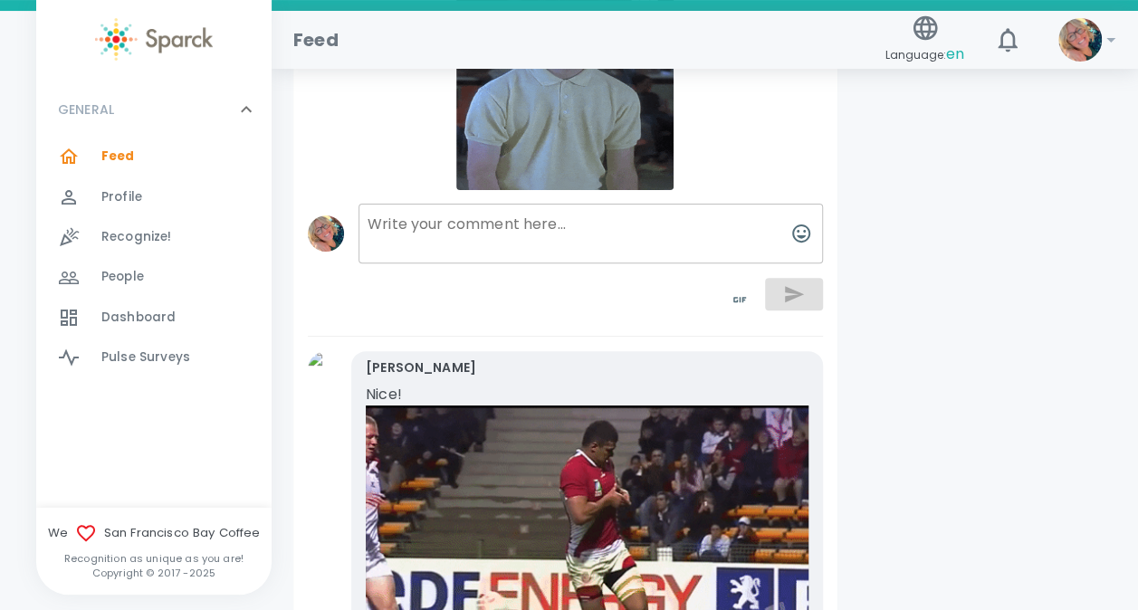
scroll to position [6743, 0]
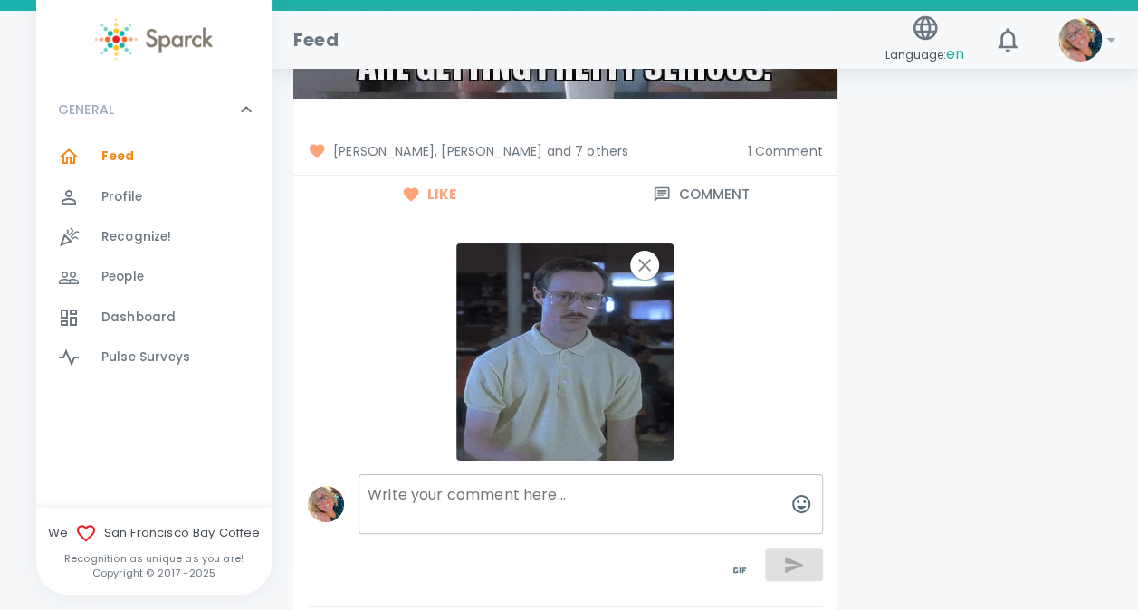
click at [791, 535] on div at bounding box center [786, 563] width 72 height 58
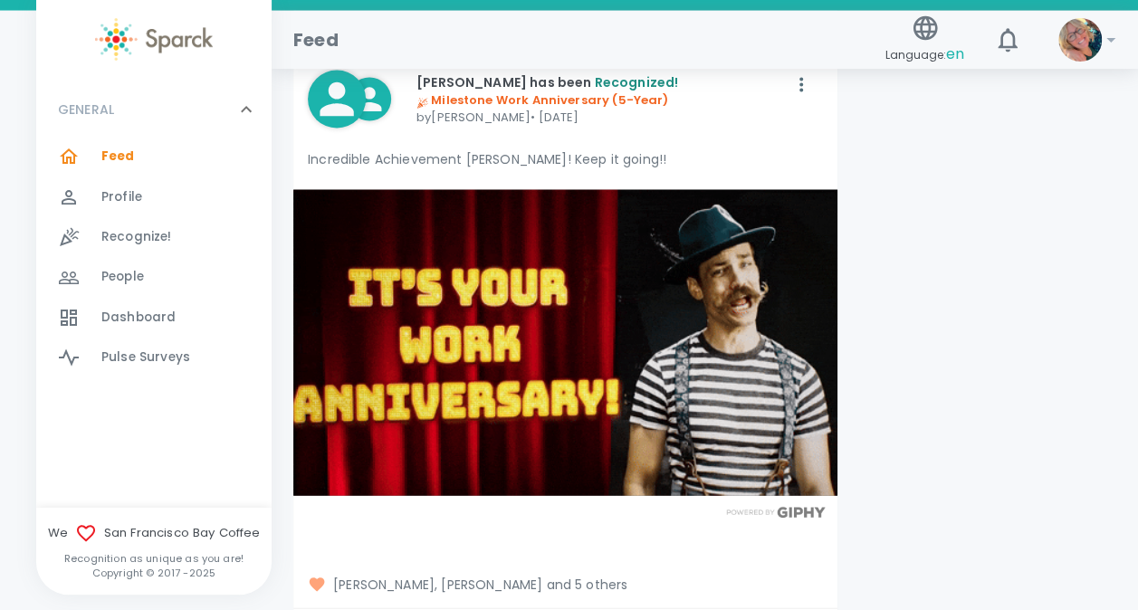
scroll to position [9133, 0]
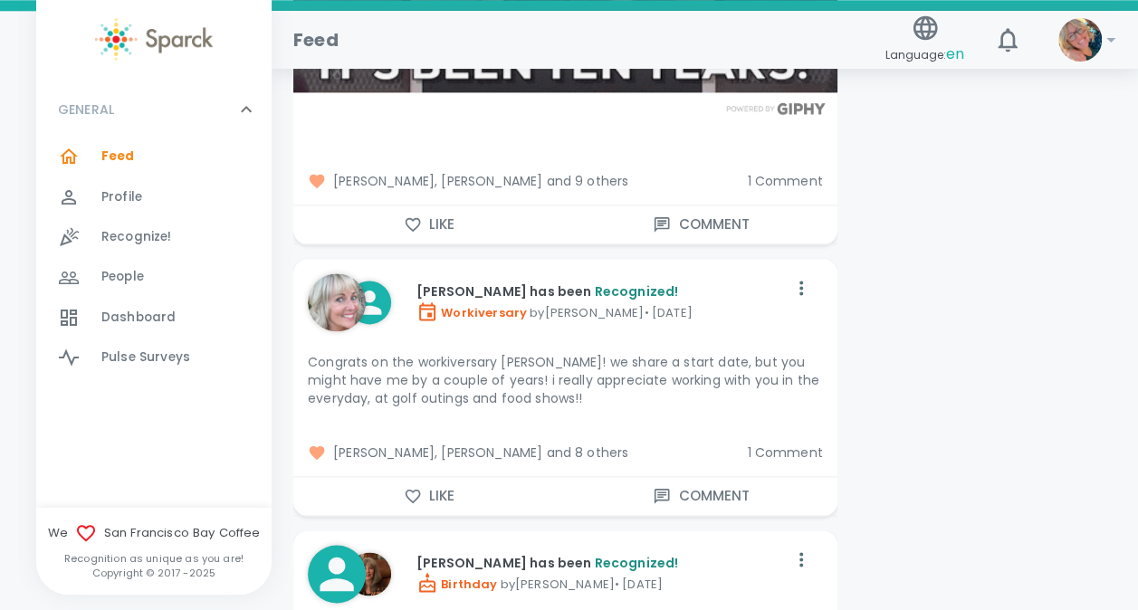
scroll to position [11172, 0]
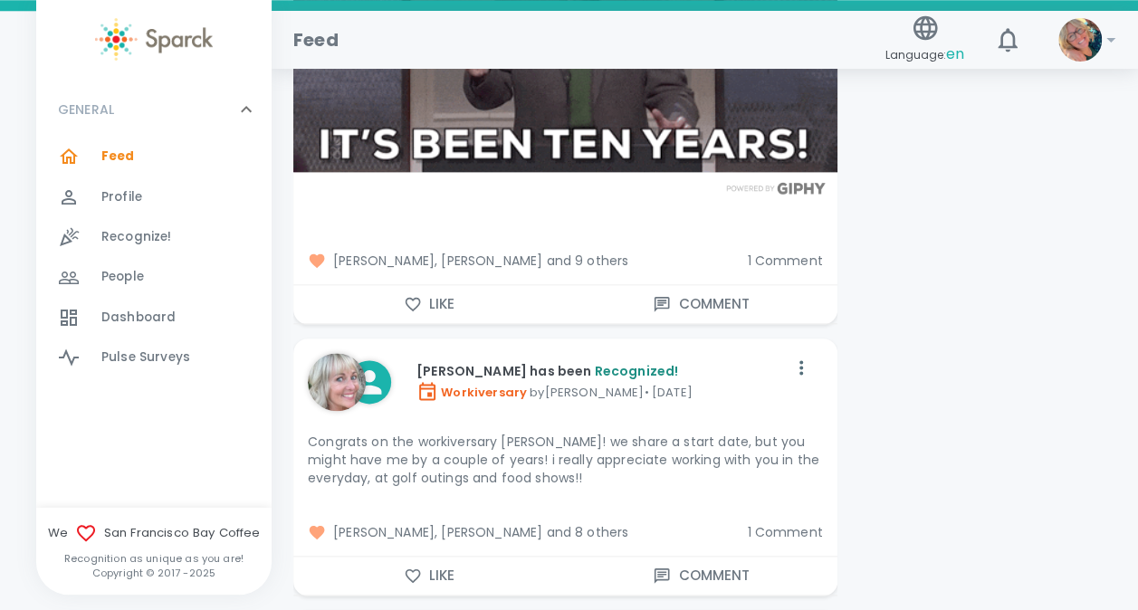
click at [777, 252] on span "1 Comment" at bounding box center [784, 261] width 75 height 18
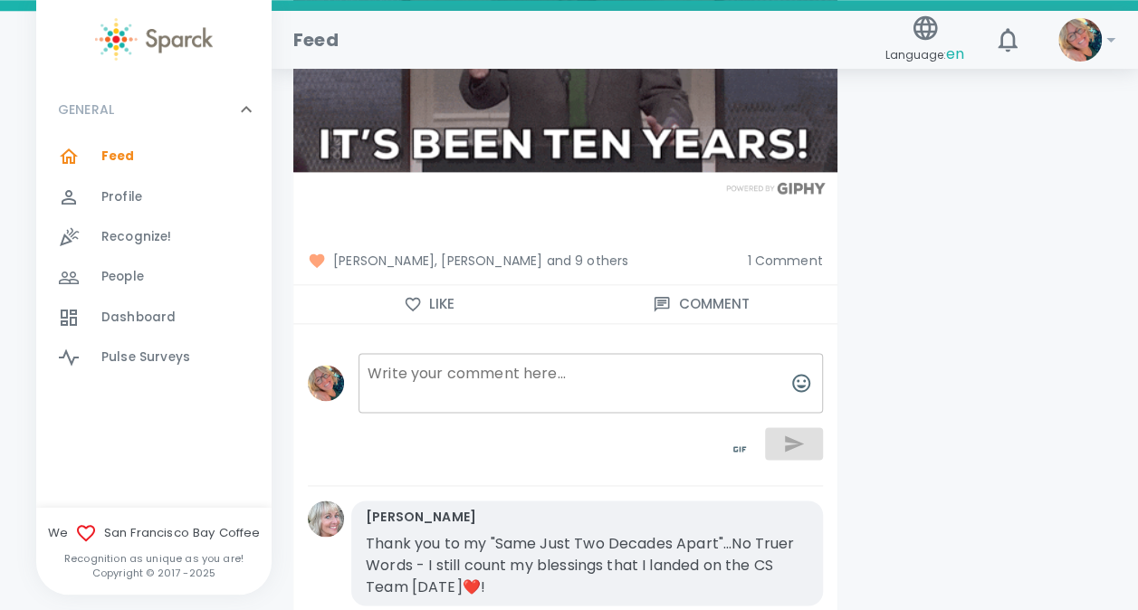
scroll to position [11352, 0]
